Goal: Information Seeking & Learning: Learn about a topic

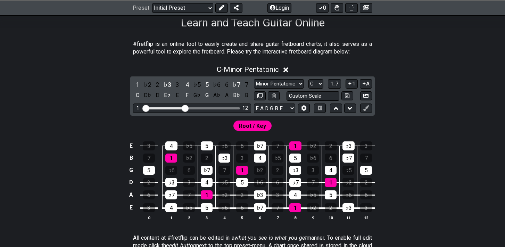
scroll to position [140, 0]
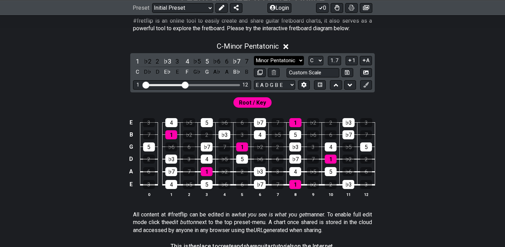
click at [295, 63] on select "Minor Pentatonic Click to edit Minor Pentatonic Major Pentatonic Minor Blues Ma…" at bounding box center [279, 60] width 50 height 9
select select "Major / [PERSON_NAME]"
click at [254, 56] on select "Minor Pentatonic Click to edit Minor Pentatonic Major Pentatonic Minor Blues Ma…" at bounding box center [279, 60] width 50 height 9
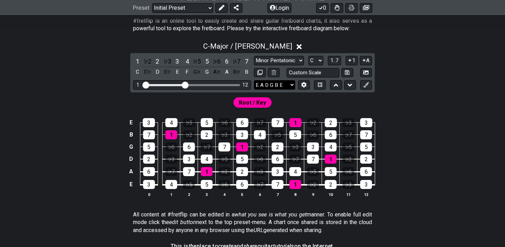
click at [288, 88] on select "E A D G B E E A D G B E E A D G B E B E A D F♯ B A D G C E A D A D G B E E♭ A♭ …" at bounding box center [274, 84] width 41 height 9
click at [305, 84] on icon at bounding box center [303, 84] width 5 height 5
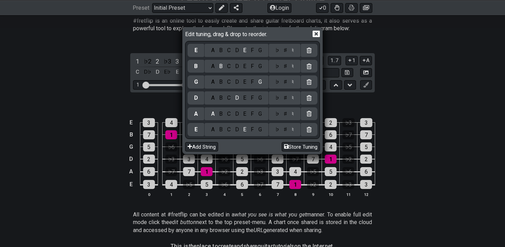
click at [318, 34] on icon at bounding box center [316, 33] width 7 height 7
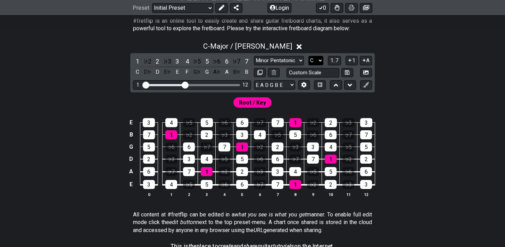
click at [319, 63] on select "A♭ A A♯ B♭ B C C♯ D♭ D D♯ E♭ E F F♯ G♭ G G♯" at bounding box center [315, 60] width 15 height 9
click at [308, 56] on select "A♭ A A♯ B♭ B C C♯ D♭ D D♯ E♭ E F F♯ G♭ G G♯" at bounding box center [315, 60] width 15 height 9
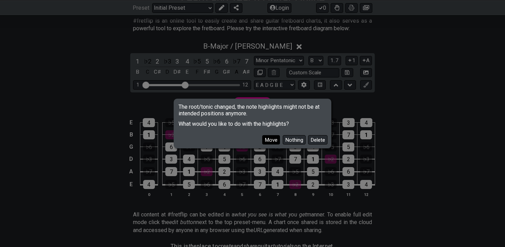
click at [275, 139] on button "Move" at bounding box center [271, 139] width 18 height 9
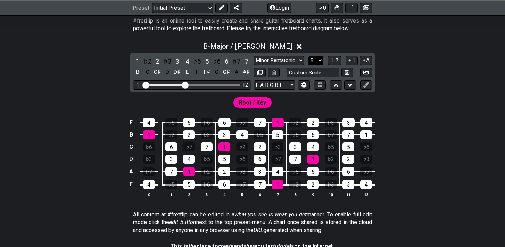
click at [319, 64] on select "A♭ A A♯ B♭ B C C♯ D♭ D D♯ E♭ E F F♯ G♭ G G♯" at bounding box center [315, 60] width 15 height 9
click at [308, 56] on select "A♭ A A♯ B♭ B C C♯ D♭ D D♯ E♭ E F F♯ G♭ G G♯" at bounding box center [315, 60] width 15 height 9
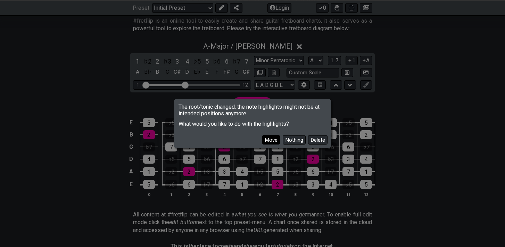
click at [272, 139] on button "Move" at bounding box center [271, 139] width 18 height 9
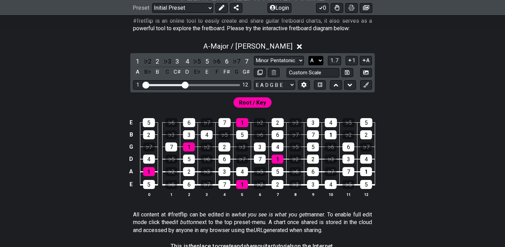
click at [317, 64] on select "A♭ A A♯ B♭ B C C♯ D♭ D D♯ E♭ E F F♯ G♭ G G♯" at bounding box center [315, 60] width 15 height 9
select select "B"
click at [308, 56] on select "A♭ A A♯ B♭ B C C♯ D♭ D D♯ E♭ E F F♯ G♭ G G♯" at bounding box center [315, 60] width 15 height 9
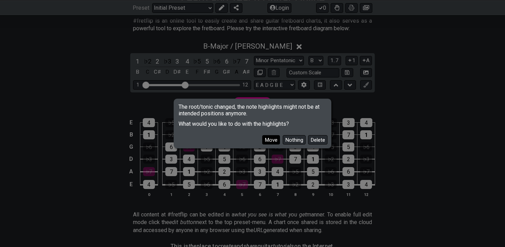
click at [275, 142] on button "Move" at bounding box center [271, 139] width 18 height 9
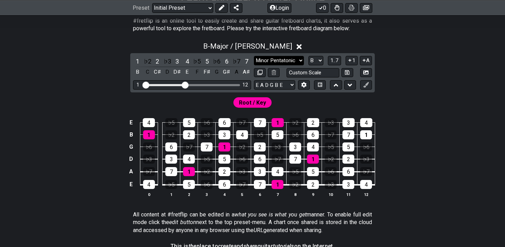
click at [290, 59] on select "Minor Pentatonic Click to edit Minor Pentatonic Major Pentatonic Minor Blues Ma…" at bounding box center [279, 60] width 50 height 9
click at [254, 56] on select "Minor Pentatonic Click to edit Minor Pentatonic Major Pentatonic Minor Blues Ma…" at bounding box center [279, 60] width 50 height 9
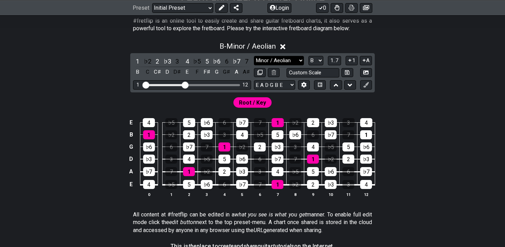
click at [291, 61] on select "Minor Pentatonic Click to edit Minor Pentatonic Major Pentatonic Minor Blues Ma…" at bounding box center [279, 60] width 50 height 9
click at [254, 56] on select "Minor Pentatonic Click to edit Minor Pentatonic Major Pentatonic Minor Blues Ma…" at bounding box center [279, 60] width 50 height 9
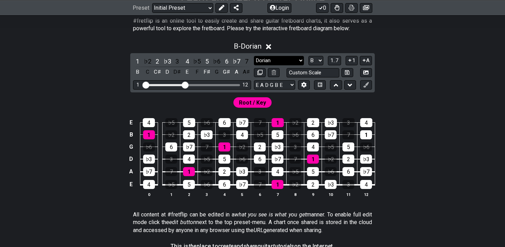
click at [289, 61] on select "Minor Pentatonic Click to edit Minor Pentatonic Major Pentatonic Minor Blues Ma…" at bounding box center [279, 60] width 50 height 9
click at [254, 56] on select "Minor Pentatonic Click to edit Minor Pentatonic Major Pentatonic Minor Blues Ma…" at bounding box center [279, 60] width 50 height 9
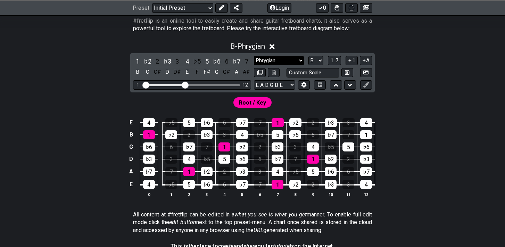
click at [291, 60] on select "Minor Pentatonic Click to edit Minor Pentatonic Major Pentatonic Minor Blues Ma…" at bounding box center [279, 60] width 50 height 9
click at [254, 56] on select "Minor Pentatonic Click to edit Minor Pentatonic Major Pentatonic Minor Blues Ma…" at bounding box center [279, 60] width 50 height 9
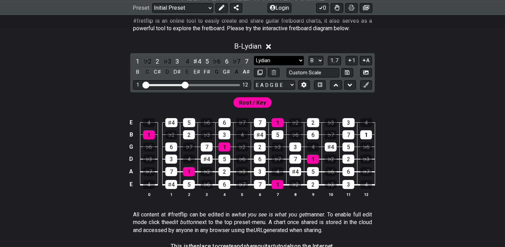
click at [289, 59] on select "Minor Pentatonic Click to edit Minor Pentatonic Major Pentatonic Minor Blues Ma…" at bounding box center [279, 60] width 50 height 9
click at [254, 56] on select "Minor Pentatonic Click to edit Minor Pentatonic Major Pentatonic Minor Blues Ma…" at bounding box center [279, 60] width 50 height 9
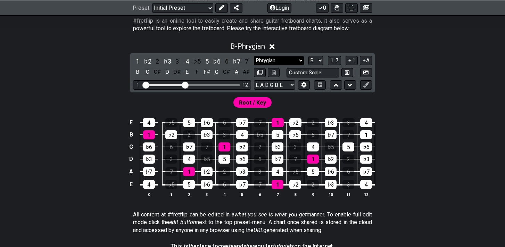
click at [288, 60] on select "Minor Pentatonic Click to edit Minor Pentatonic Major Pentatonic Minor Blues Ma…" at bounding box center [279, 60] width 50 height 9
click at [254, 56] on select "Minor Pentatonic Click to edit Minor Pentatonic Major Pentatonic Minor Blues Ma…" at bounding box center [279, 60] width 50 height 9
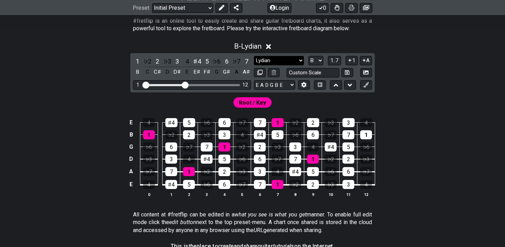
click at [289, 61] on select "Minor Pentatonic Click to edit Minor Pentatonic Major Pentatonic Minor Blues Ma…" at bounding box center [279, 60] width 50 height 9
click at [254, 56] on select "Minor Pentatonic Click to edit Minor Pentatonic Major Pentatonic Minor Blues Ma…" at bounding box center [279, 60] width 50 height 9
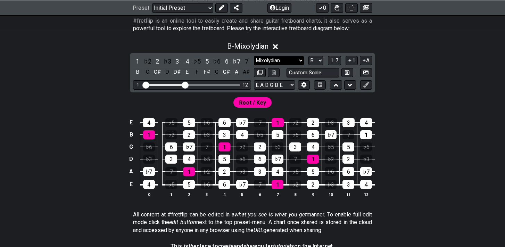
click at [289, 61] on select "Minor Pentatonic Click to edit Minor Pentatonic Major Pentatonic Minor Blues Ma…" at bounding box center [279, 60] width 50 height 9
click at [254, 56] on select "Minor Pentatonic Click to edit Minor Pentatonic Major Pentatonic Minor Blues Ma…" at bounding box center [279, 60] width 50 height 9
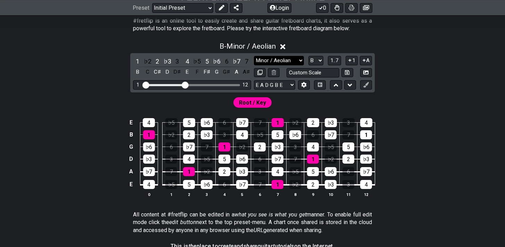
click at [289, 61] on select "Minor Pentatonic Click to edit Minor Pentatonic Major Pentatonic Minor Blues Ma…" at bounding box center [279, 60] width 50 height 9
click at [254, 56] on select "Minor Pentatonic Click to edit Minor Pentatonic Major Pentatonic Minor Blues Ma…" at bounding box center [279, 60] width 50 height 9
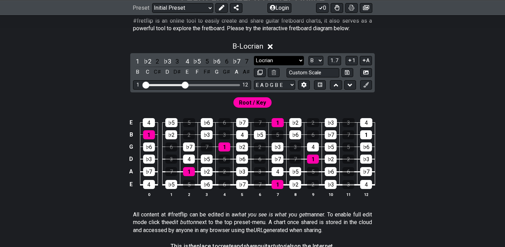
click at [289, 60] on select "Minor Pentatonic Click to edit Minor Pentatonic Major Pentatonic Minor Blues Ma…" at bounding box center [279, 60] width 50 height 9
select select "Melodic Minor"
click at [254, 56] on select "Minor Pentatonic Click to edit Minor Pentatonic Major Pentatonic Minor Blues Ma…" at bounding box center [279, 60] width 50 height 9
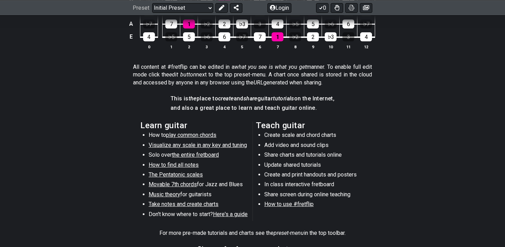
scroll to position [296, 0]
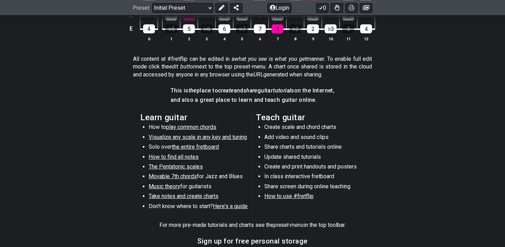
click at [223, 139] on span "Visualize any scale in any key and tuning" at bounding box center [198, 137] width 98 height 7
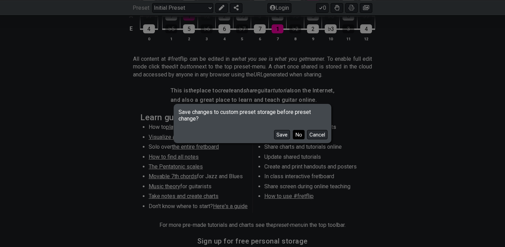
click at [296, 136] on button "No" at bounding box center [299, 134] width 12 height 9
select select "/guitar-scales"
select select "C"
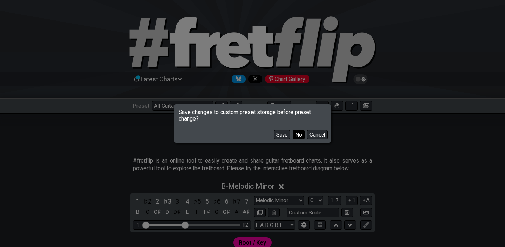
select select "Minor Pentatonic"
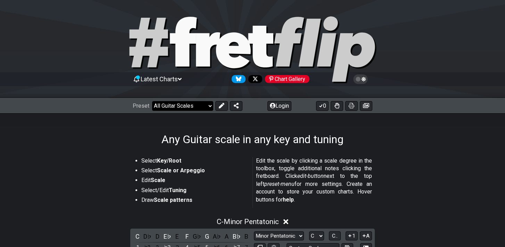
click at [204, 107] on select "Welcome to #fretflip! Initial Preset Custom Preset Minor Pentatonic Major Penta…" at bounding box center [182, 106] width 61 height 10
click at [152, 101] on select "Welcome to #fretflip! Initial Preset Custom Preset Minor Pentatonic Major Penta…" at bounding box center [182, 106] width 61 height 10
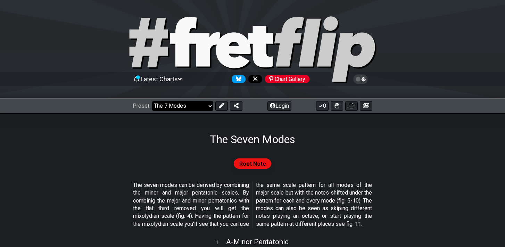
click at [197, 109] on select "Welcome to #fretflip! Initial Preset Custom Preset Minor Pentatonic Major Penta…" at bounding box center [182, 106] width 61 height 10
click at [152, 101] on select "Welcome to #fretflip! Initial Preset Custom Preset Minor Pentatonic Major Penta…" at bounding box center [182, 106] width 61 height 10
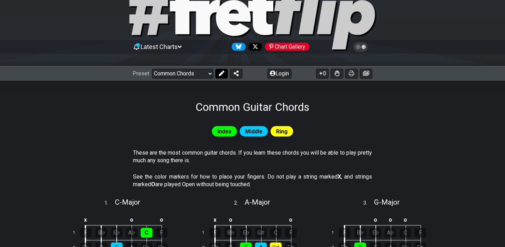
scroll to position [31, 0]
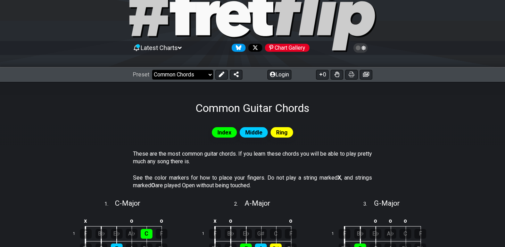
click at [192, 73] on select "Welcome to #fretflip! Initial Preset Custom Preset Minor Pentatonic Major Penta…" at bounding box center [182, 75] width 61 height 10
click at [152, 70] on select "Welcome to #fretflip! Initial Preset Custom Preset Minor Pentatonic Major Penta…" at bounding box center [182, 75] width 61 height 10
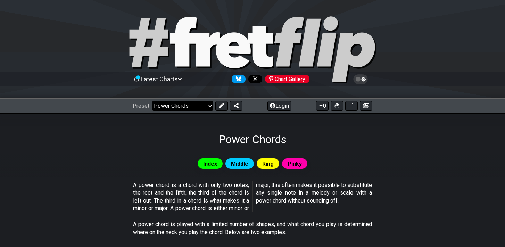
click at [189, 109] on select "Welcome to #fretflip! Initial Preset Custom Preset Minor Pentatonic Major Penta…" at bounding box center [182, 106] width 61 height 10
click at [152, 101] on select "Welcome to #fretflip! Initial Preset Custom Preset Minor Pentatonic Major Penta…" at bounding box center [182, 106] width 61 height 10
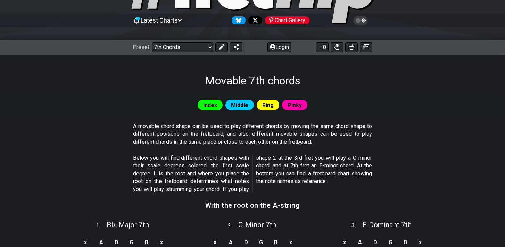
scroll to position [55, 0]
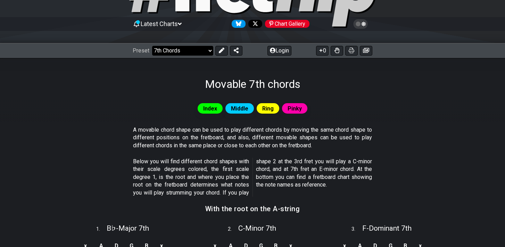
click at [204, 51] on select "Welcome to #fretflip! Initial Preset Custom Preset Minor Pentatonic Major Penta…" at bounding box center [182, 51] width 61 height 10
click at [152, 46] on select "Welcome to #fretflip! Initial Preset Custom Preset Minor Pentatonic Major Penta…" at bounding box center [182, 51] width 61 height 10
select select "/shell-voicings"
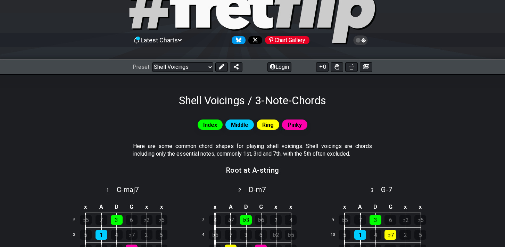
scroll to position [35, 0]
